Goal: Check status

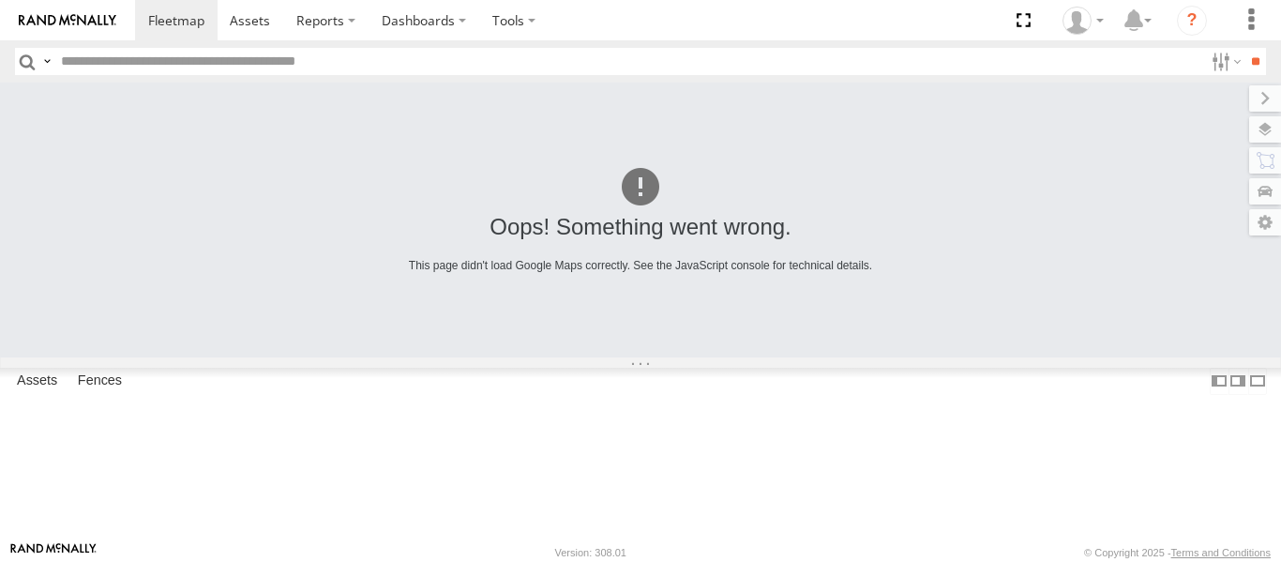
scroll to position [7973, 0]
click at [265, 62] on input "text" at bounding box center [628, 61] width 1150 height 27
click at [919, 44] on header "Search Query Asset ID Asset Label Registration Manufacturer Model VIN Job ID" at bounding box center [640, 61] width 1281 height 42
